Goal: Navigation & Orientation: Understand site structure

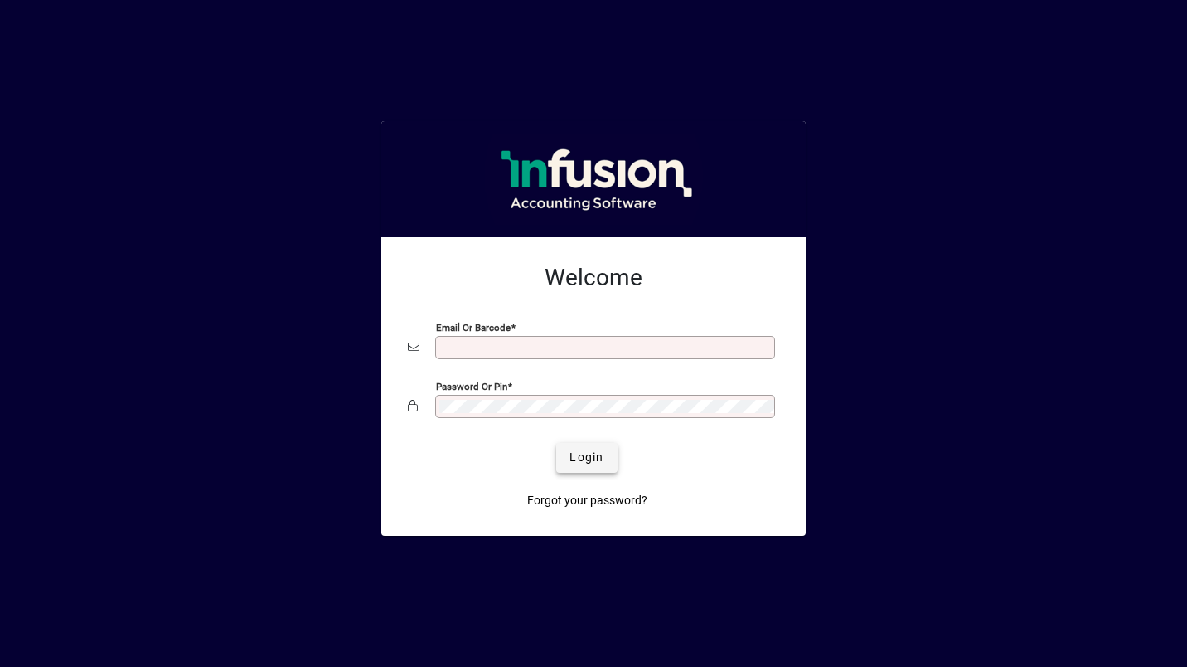
type input "**********"
click at [586, 458] on span "Login" at bounding box center [587, 456] width 34 height 17
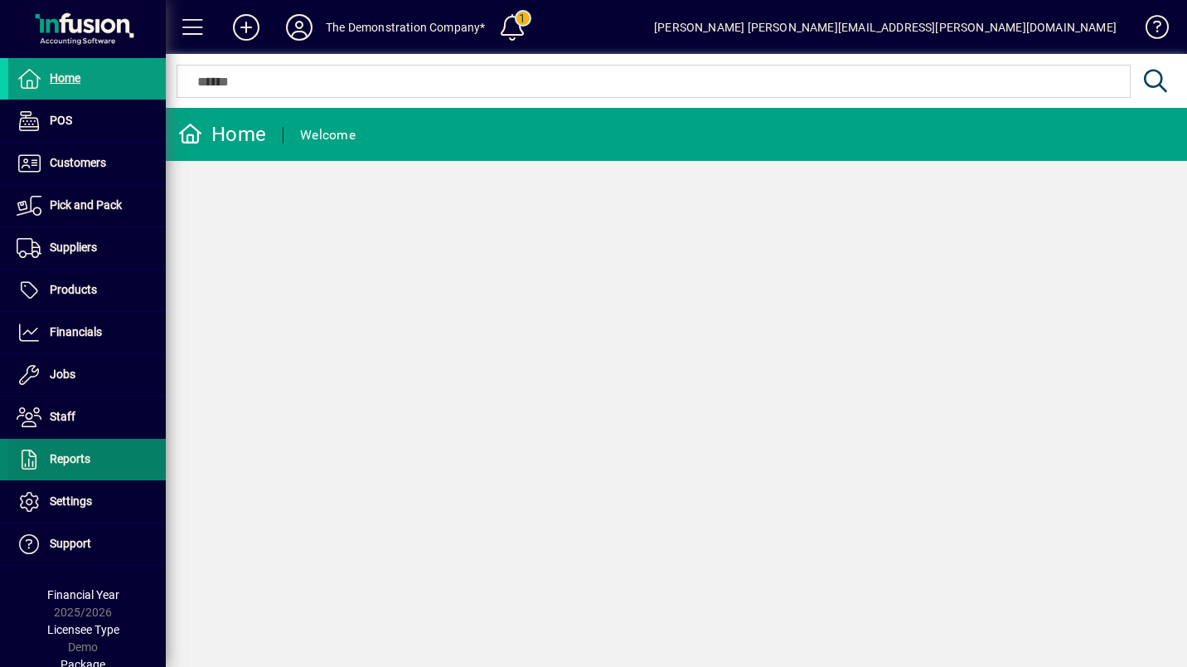
click at [70, 463] on span "Reports" at bounding box center [70, 458] width 41 height 13
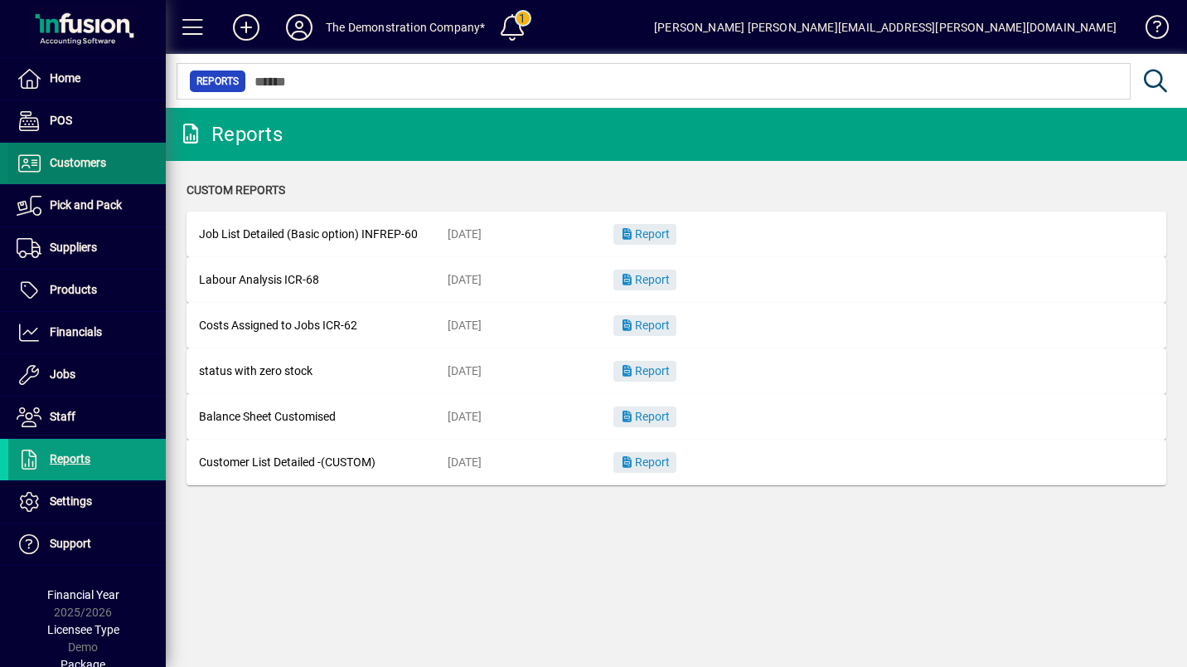
click at [99, 167] on span "Customers" at bounding box center [78, 162] width 56 height 13
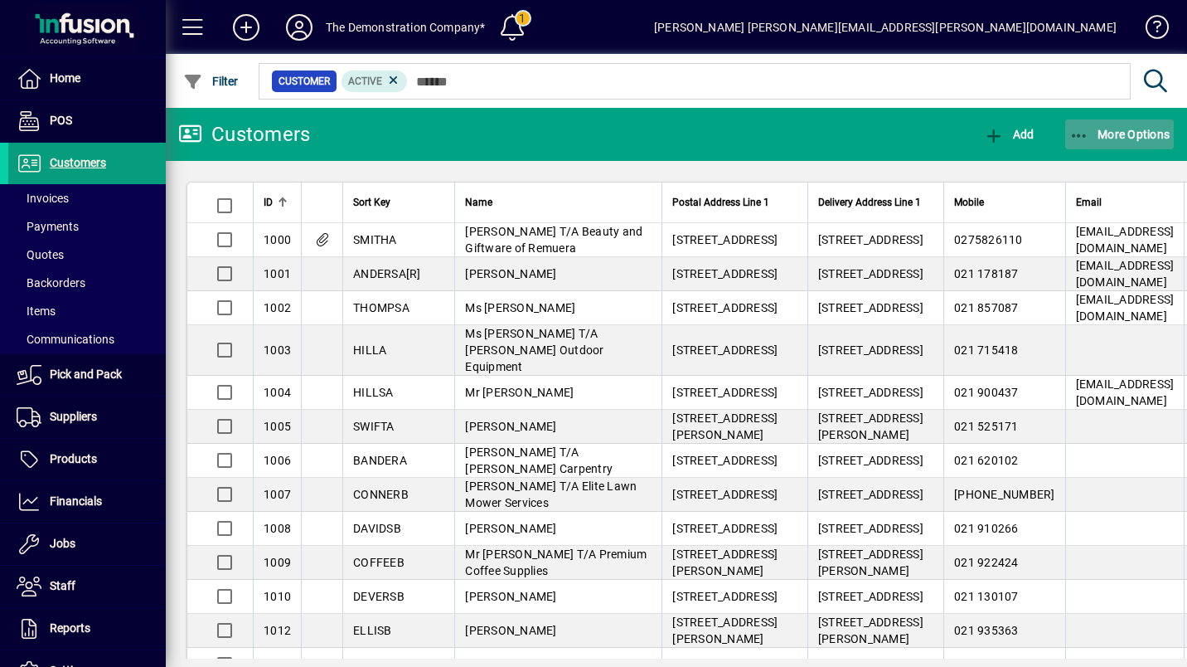
click at [1161, 133] on span "More Options" at bounding box center [1119, 134] width 101 height 13
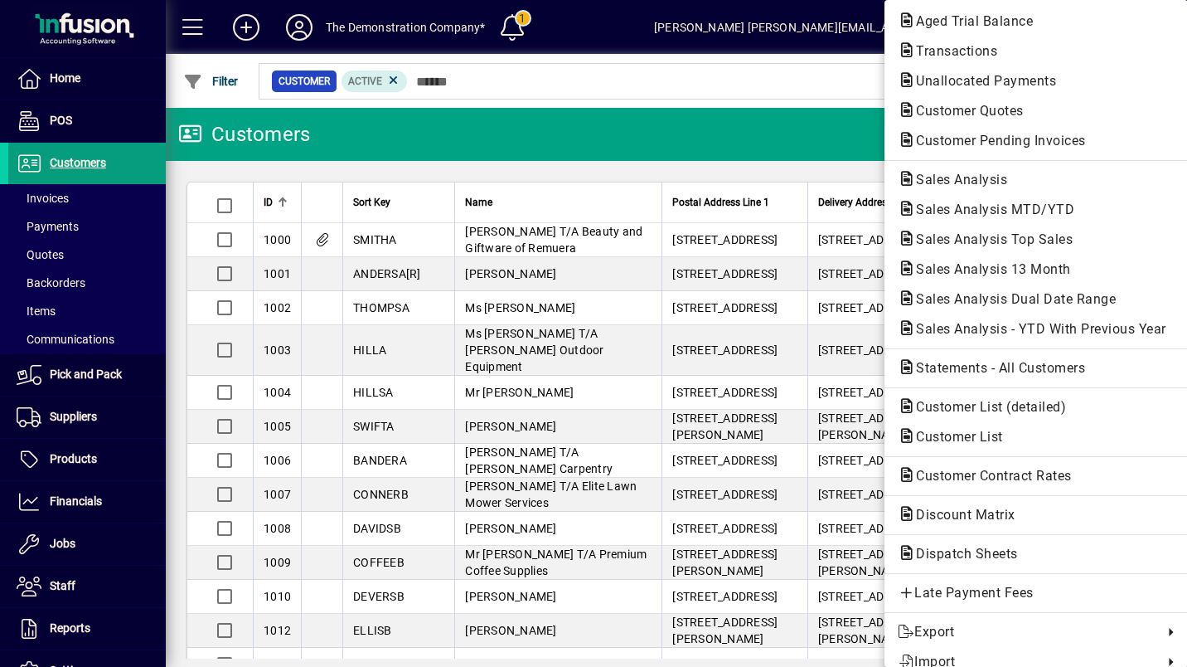
click at [69, 539] on div at bounding box center [593, 333] width 1187 height 667
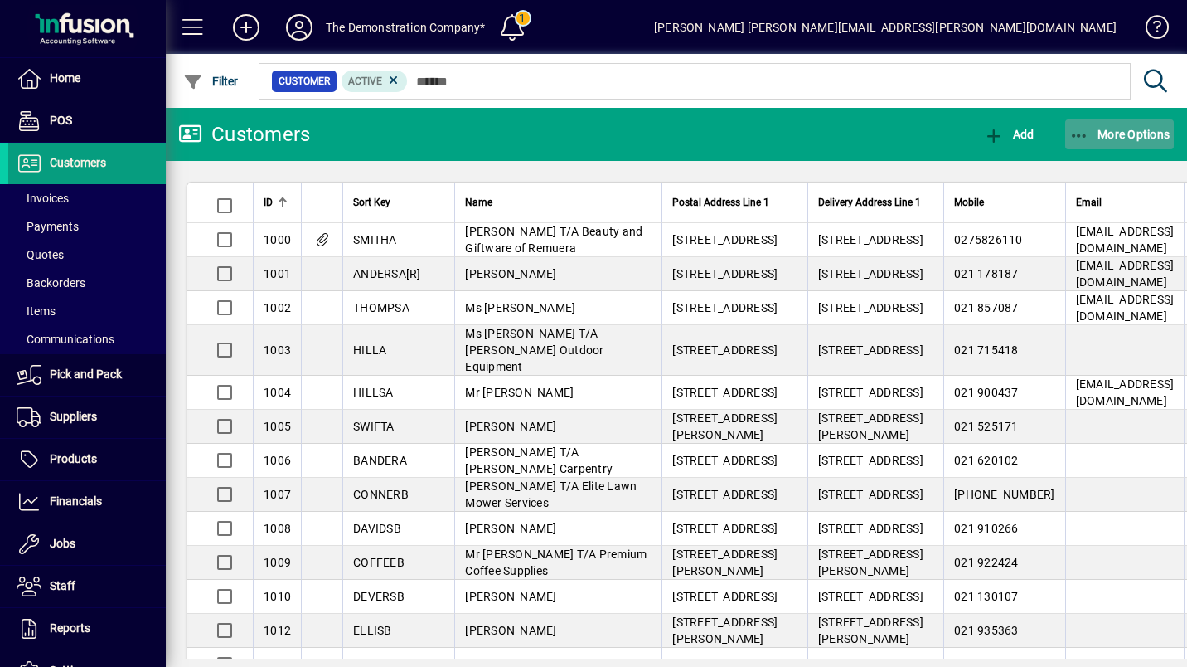
click at [1159, 126] on span "button" at bounding box center [1119, 134] width 109 height 40
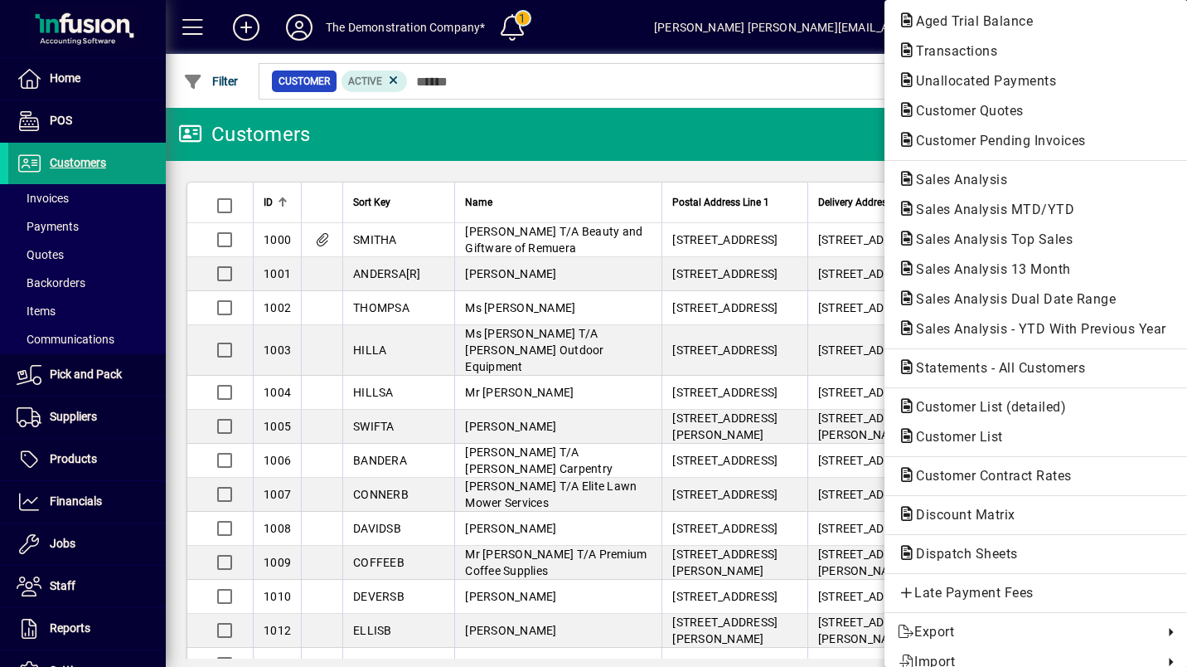
click at [65, 539] on div at bounding box center [593, 333] width 1187 height 667
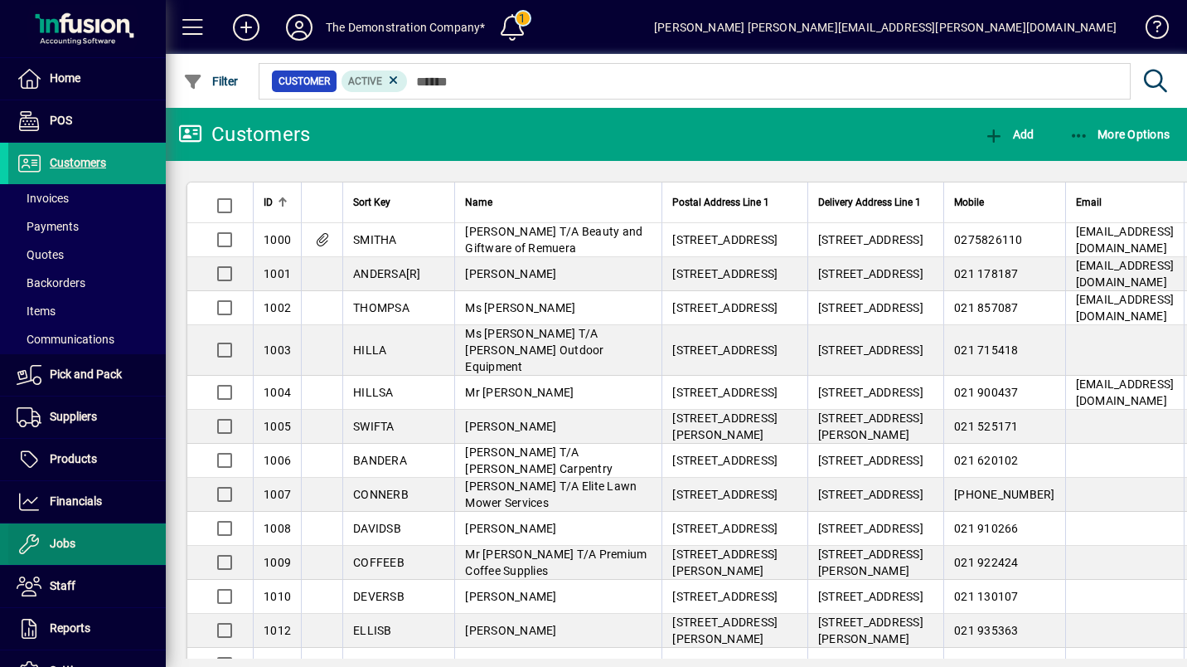
click at [65, 539] on span "Jobs" at bounding box center [63, 542] width 26 height 13
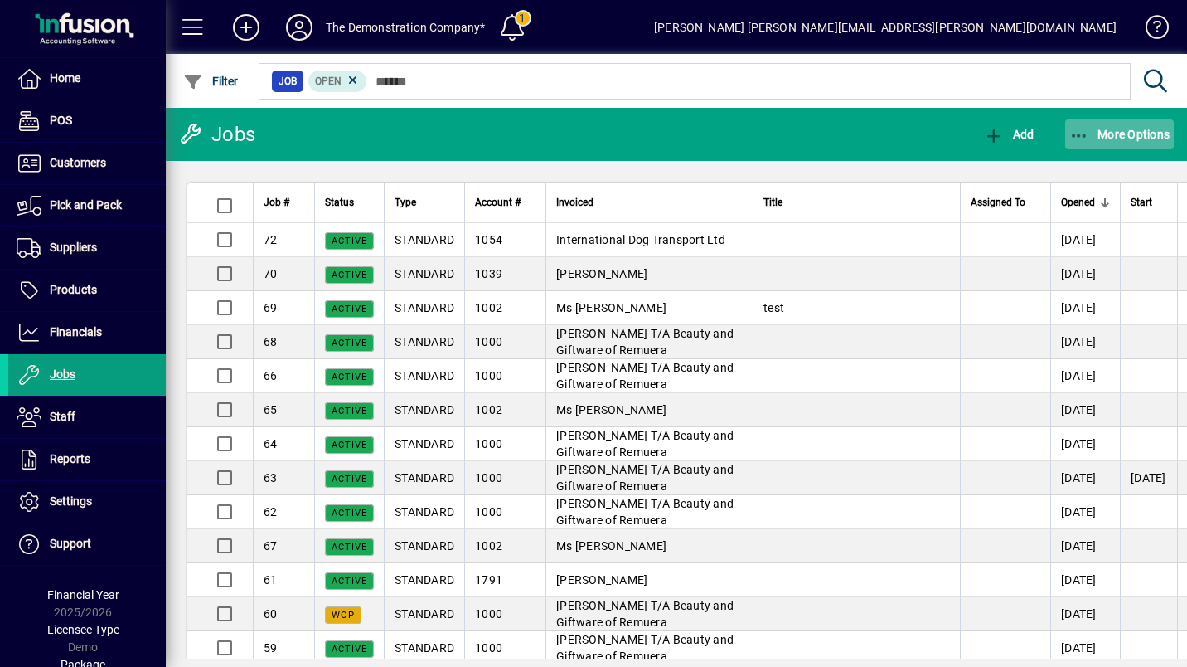
click at [1139, 140] on span "More Options" at bounding box center [1119, 134] width 101 height 13
